Goal: Register for event/course

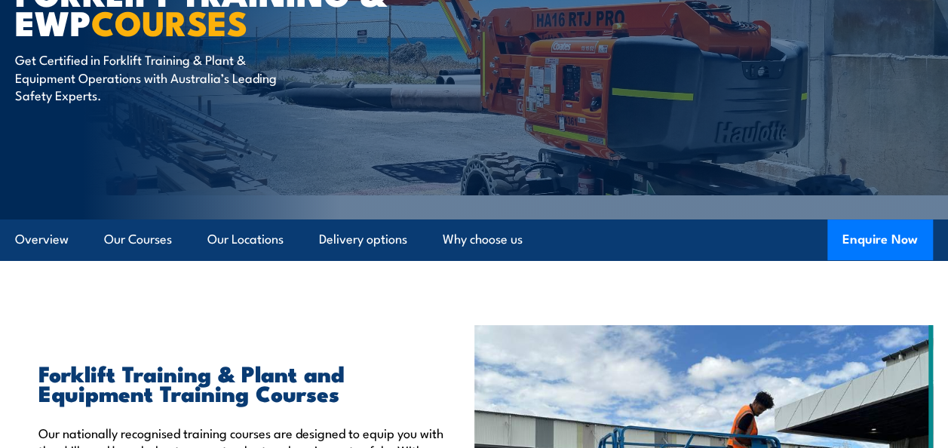
scroll to position [226, 0]
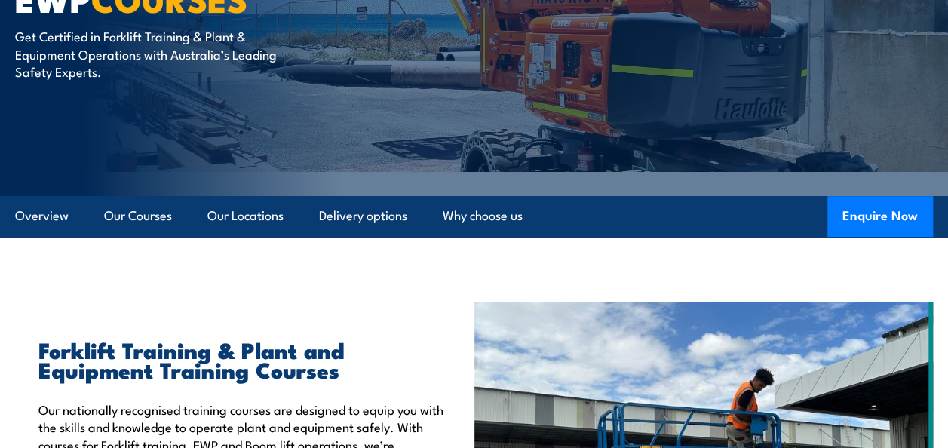
click at [121, 213] on link "Our Courses" at bounding box center [138, 216] width 68 height 40
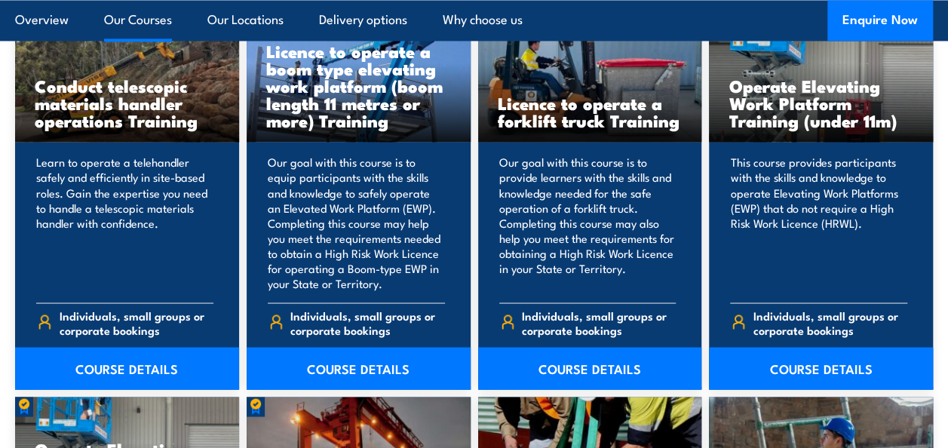
scroll to position [1267, 0]
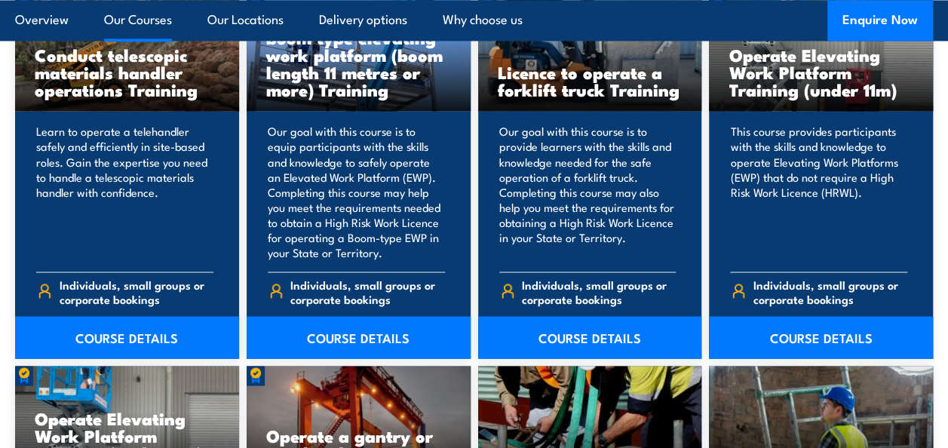
click at [570, 201] on p "Our goal with this course is to provide learners with the skills and knowledge …" at bounding box center [587, 192] width 177 height 136
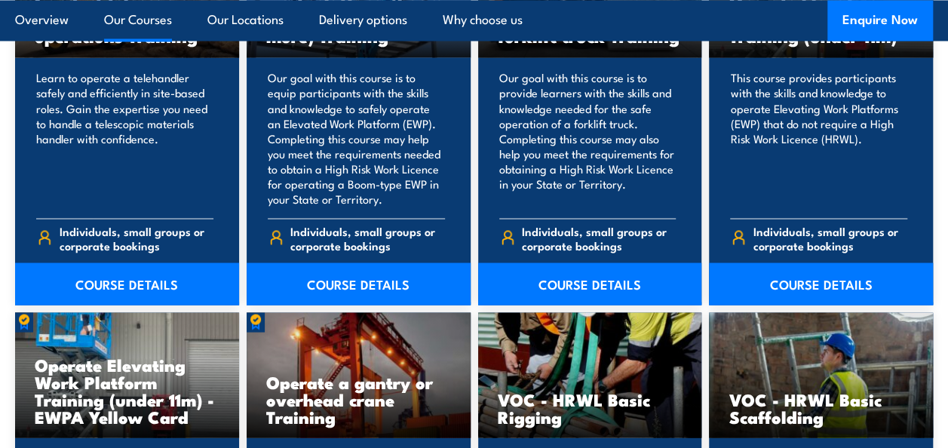
scroll to position [1342, 0]
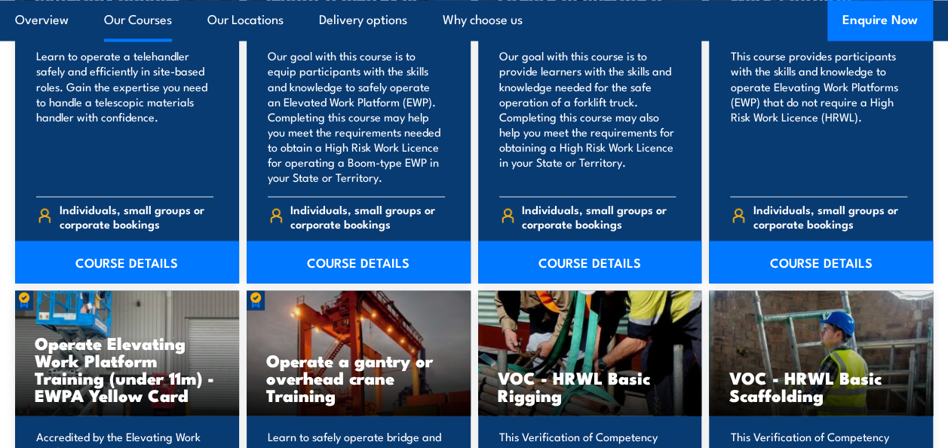
click at [570, 260] on link "COURSE DETAILS" at bounding box center [590, 262] width 224 height 42
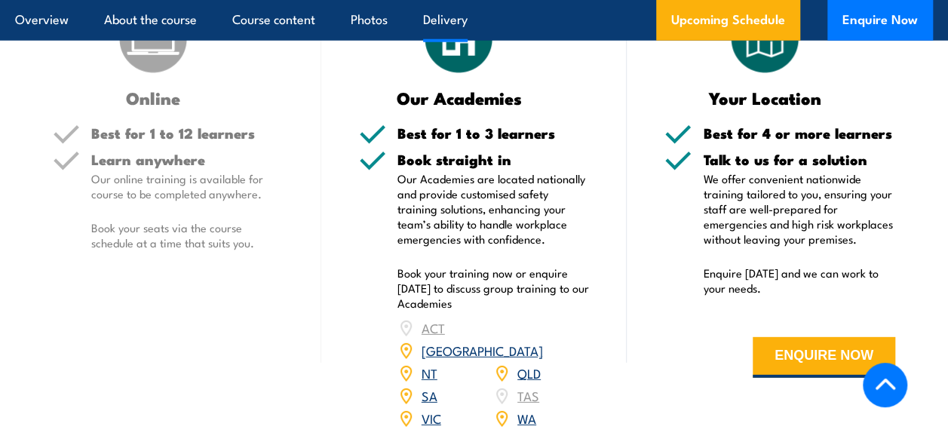
scroll to position [2037, 0]
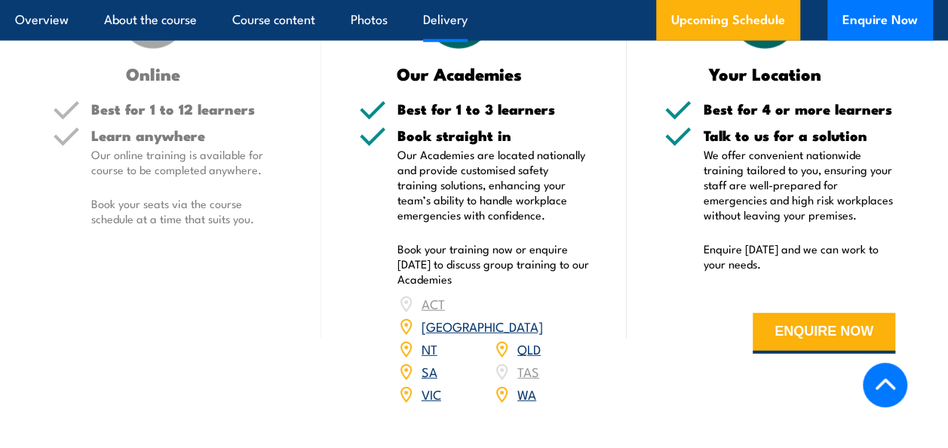
click at [527, 339] on link "QLD" at bounding box center [529, 348] width 23 height 18
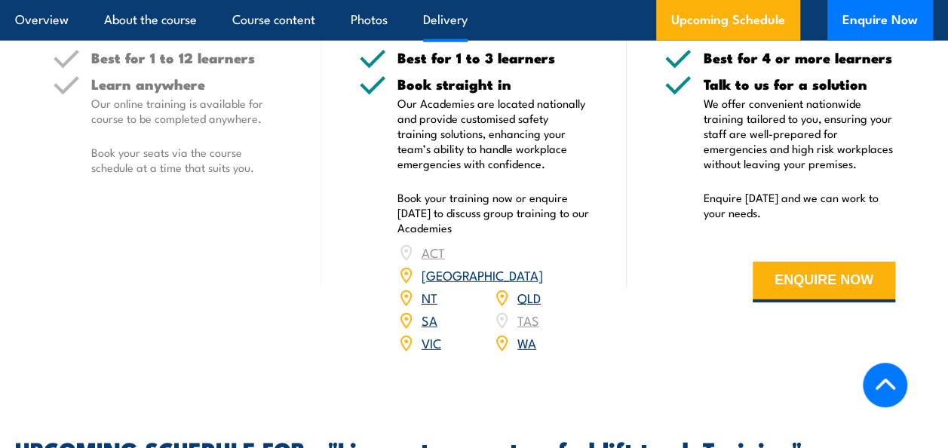
scroll to position [2112, 0]
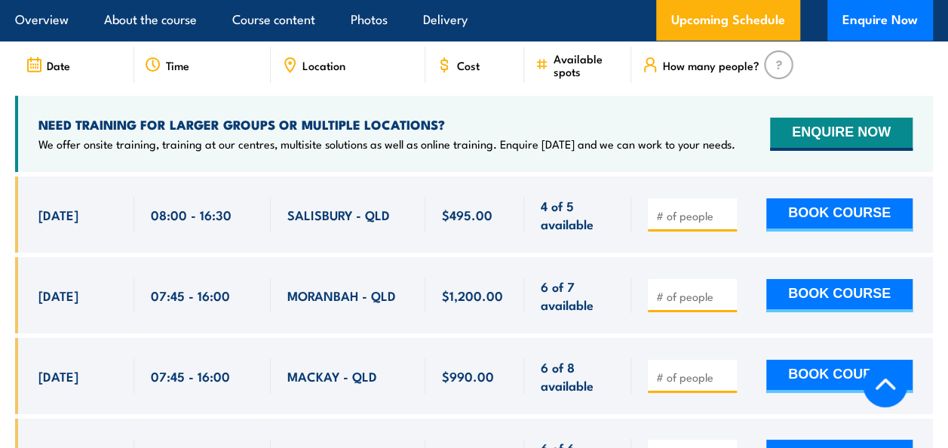
scroll to position [2487, 0]
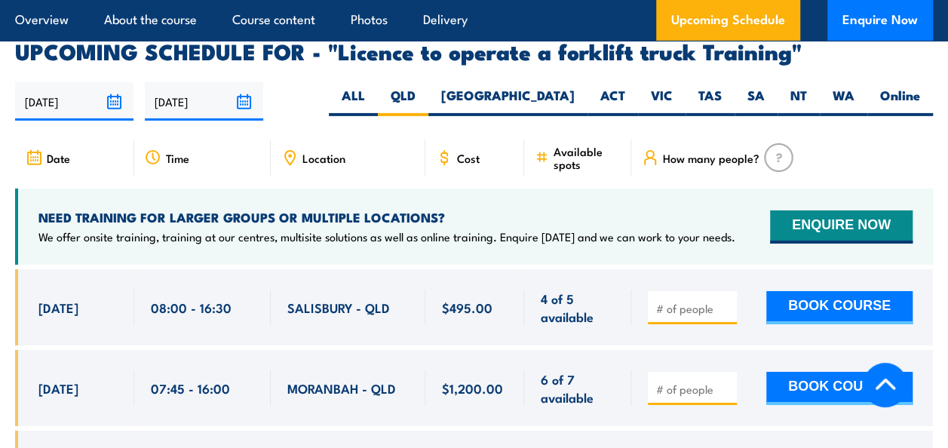
click at [437, 149] on icon at bounding box center [444, 157] width 17 height 17
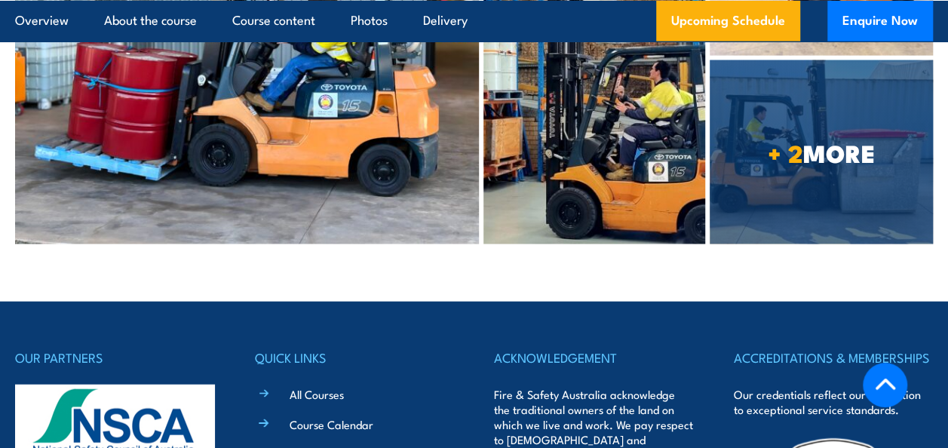
scroll to position [4599, 0]
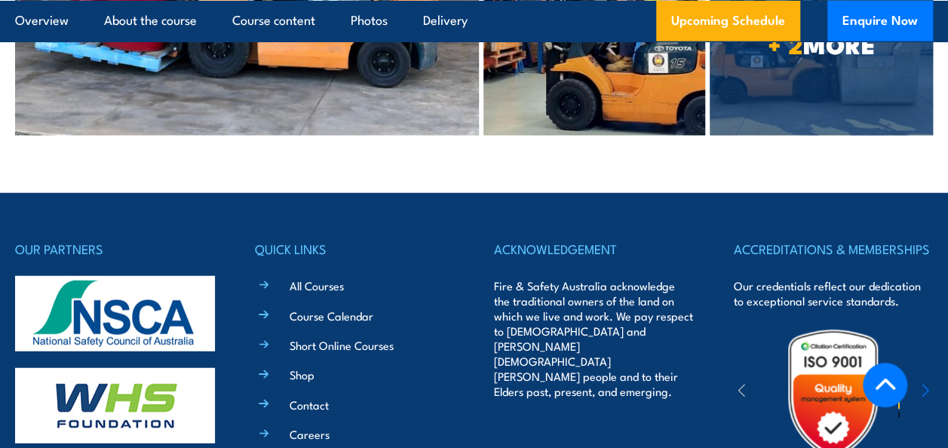
click at [308, 278] on link "All Courses" at bounding box center [317, 286] width 54 height 16
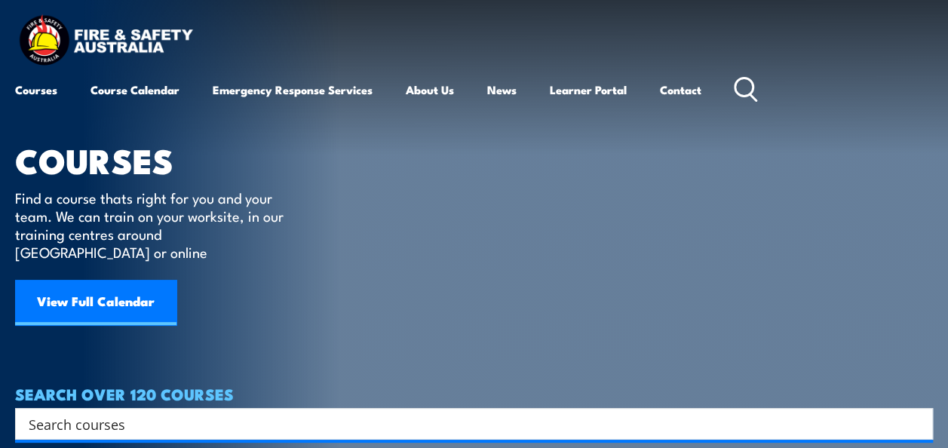
click at [89, 280] on link "View Full Calendar" at bounding box center [95, 302] width 161 height 45
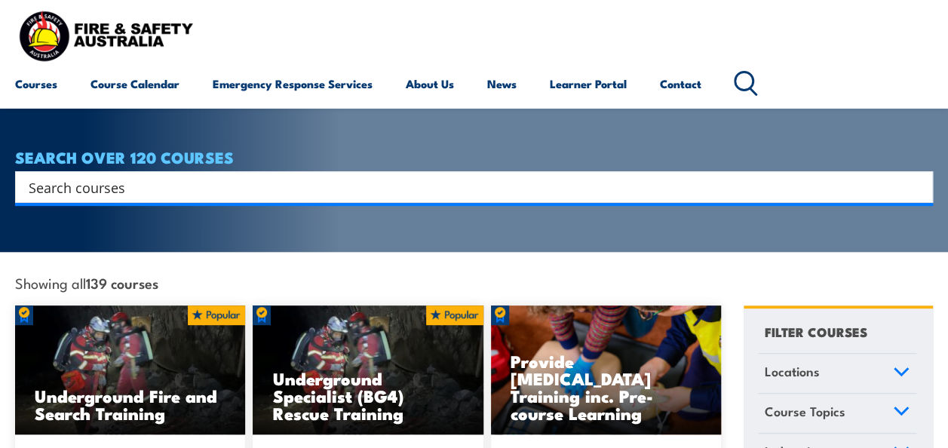
scroll to position [302, 0]
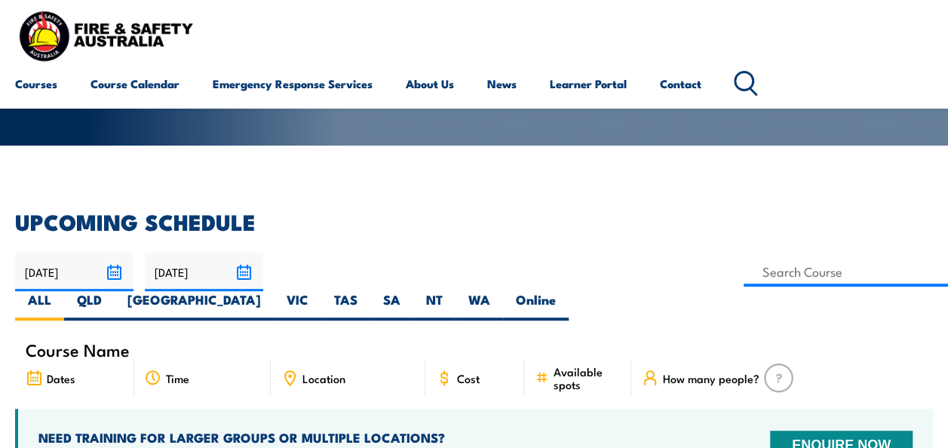
scroll to position [226, 0]
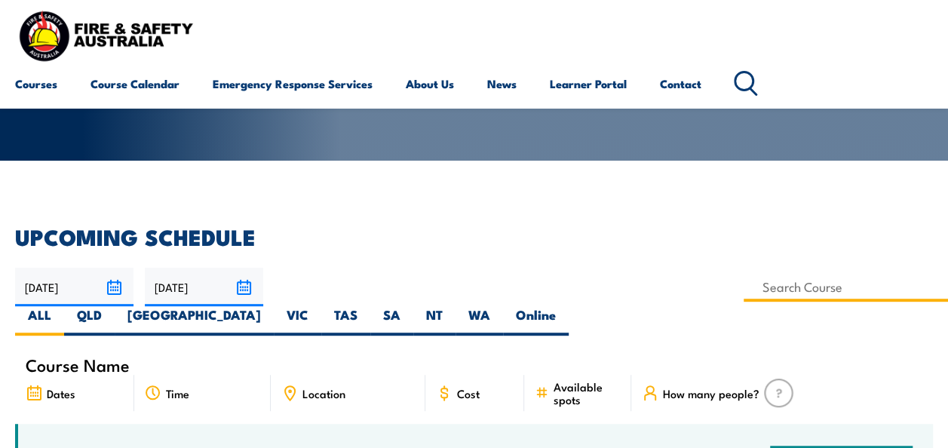
click at [744, 285] on input at bounding box center [846, 286] width 204 height 29
type input "Licence to operate a forklift truck Training"
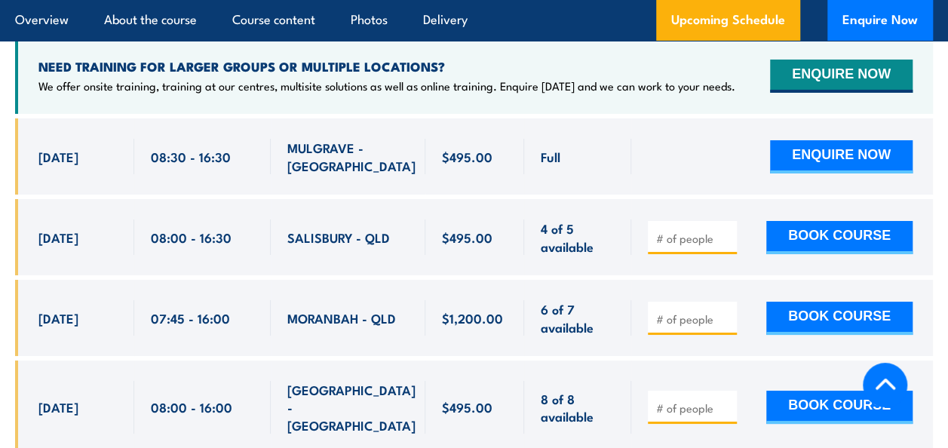
scroll to position [2716, 0]
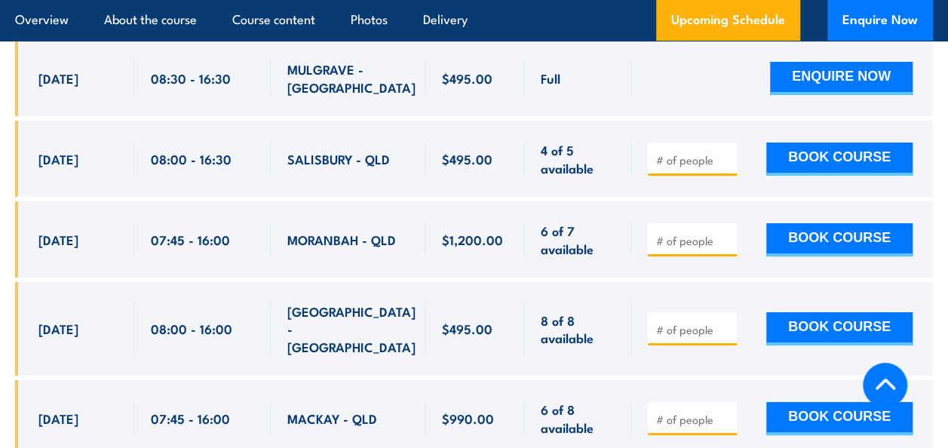
click at [833, 402] on button "BOOK COURSE" at bounding box center [840, 418] width 146 height 33
click at [78, 410] on span "[DATE]" at bounding box center [58, 418] width 40 height 17
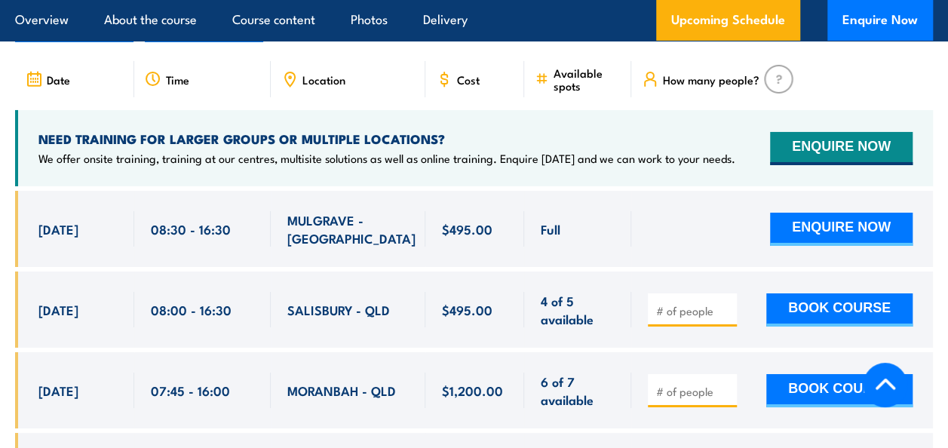
scroll to position [2490, 0]
